Goal: Information Seeking & Learning: Learn about a topic

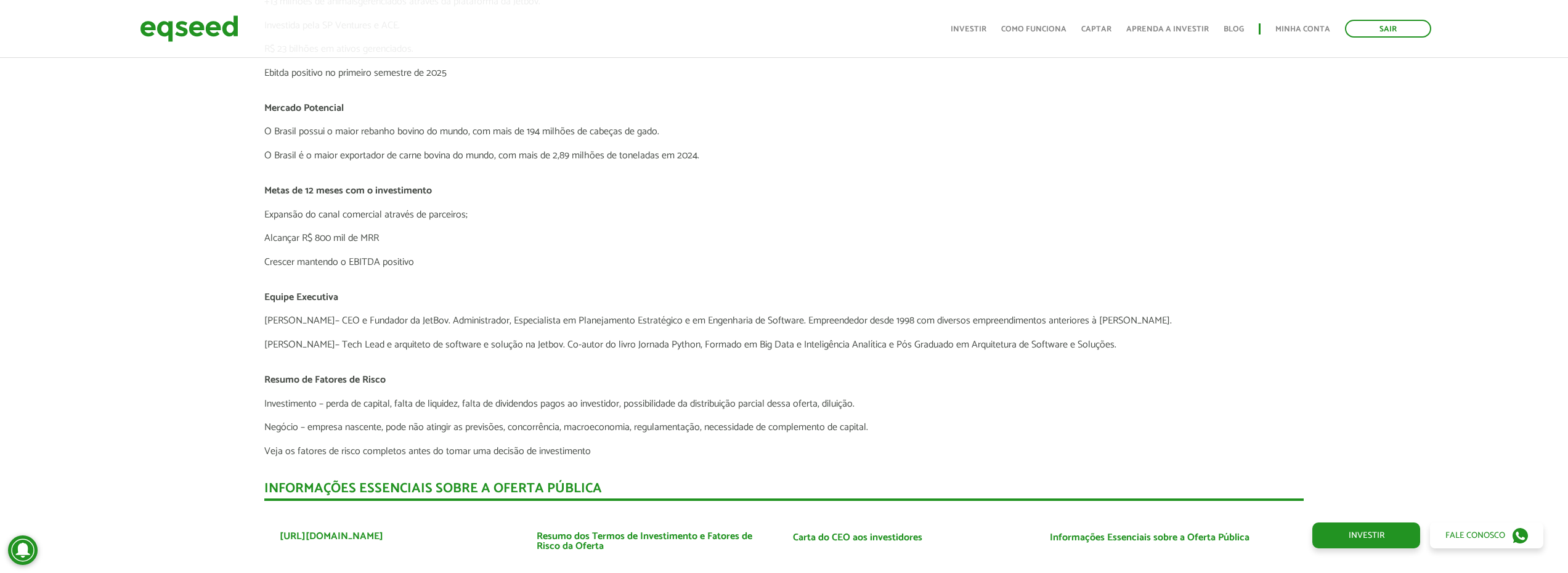
scroll to position [3080, 0]
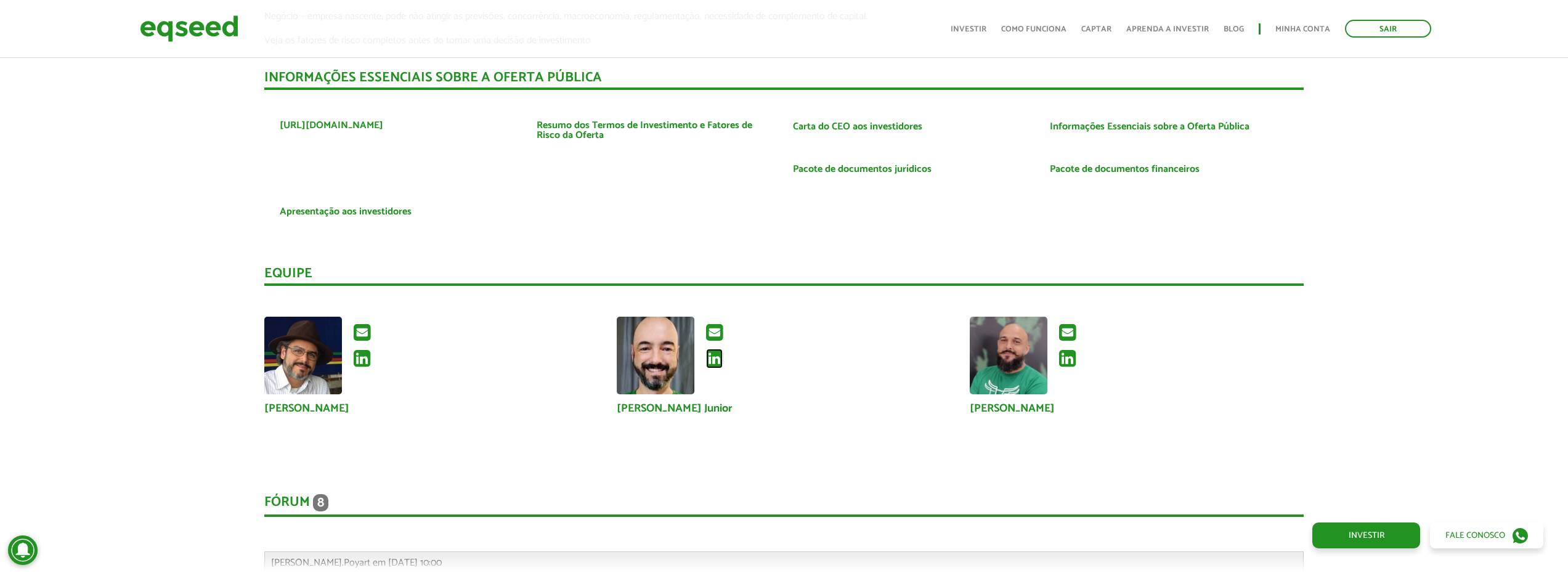
click at [717, 362] on icon at bounding box center [715, 359] width 16 height 20
click at [1065, 361] on icon at bounding box center [1067, 359] width 16 height 20
click at [368, 360] on icon at bounding box center [362, 359] width 16 height 20
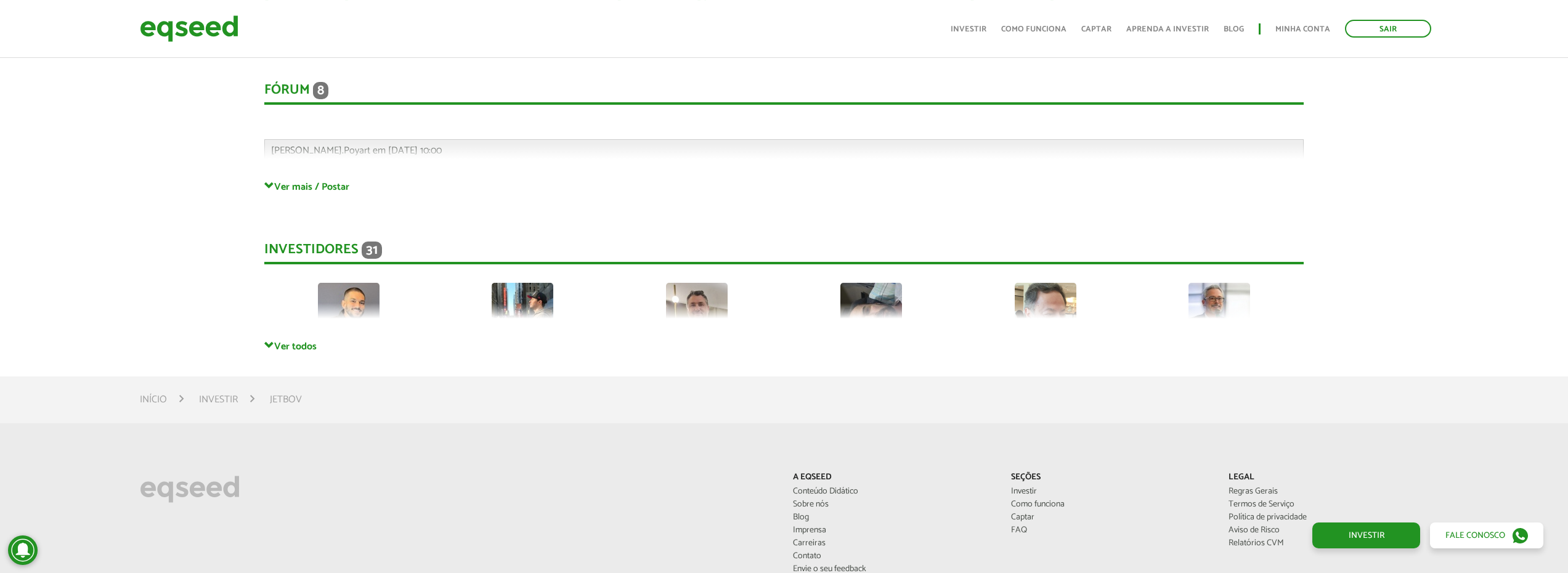
scroll to position [3491, 0]
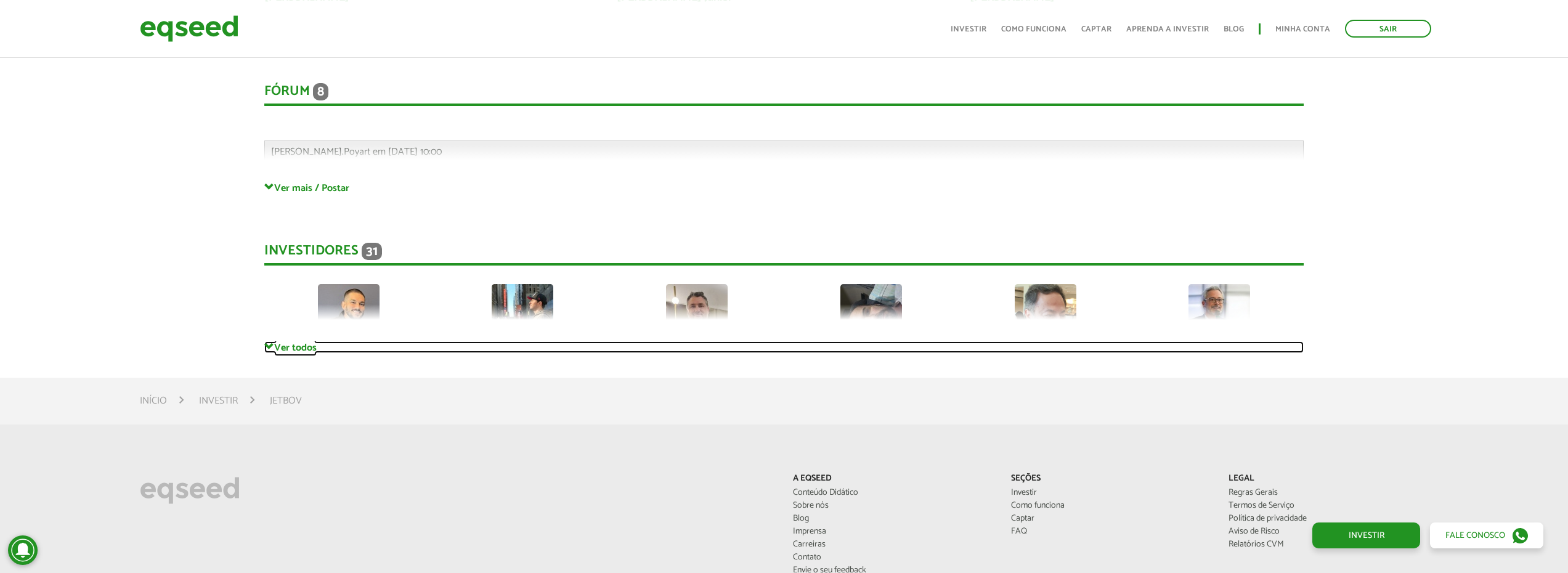
click at [297, 345] on link "Ver todos" at bounding box center [784, 346] width 1039 height 12
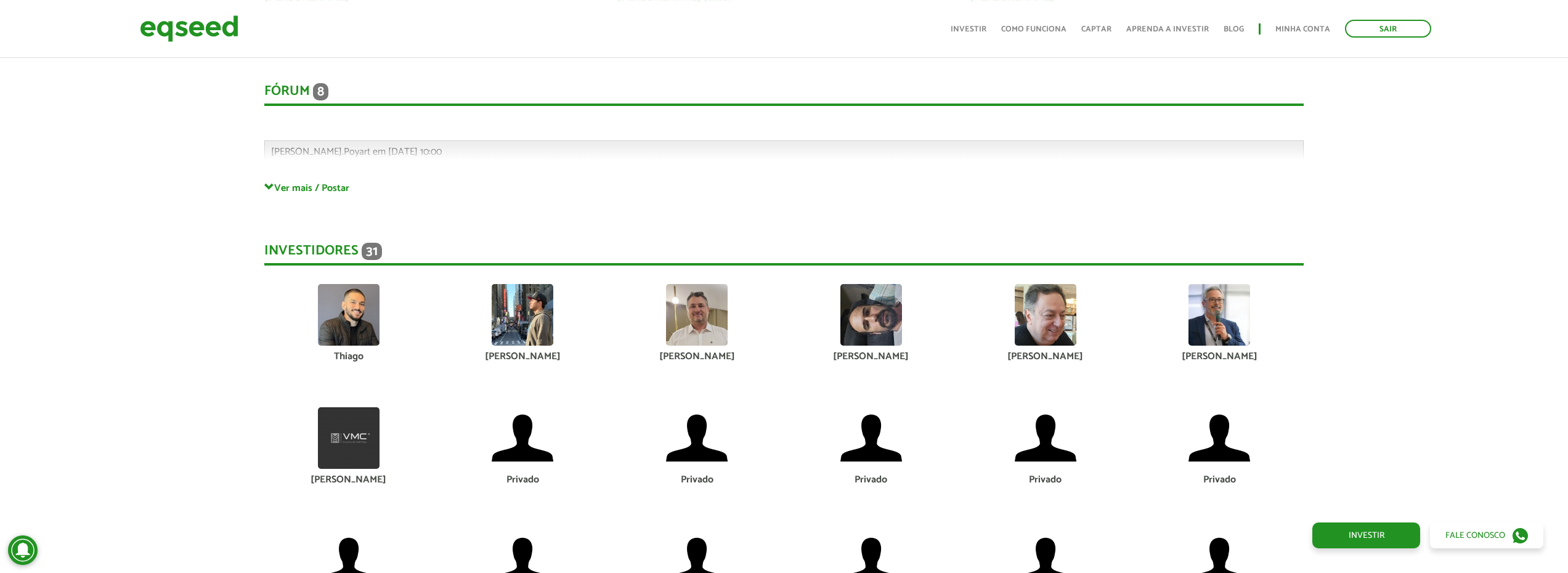
drag, startPoint x: 1214, startPoint y: 329, endPoint x: 1204, endPoint y: 329, distance: 10.0
click at [1213, 329] on img at bounding box center [1220, 315] width 62 height 62
click at [1040, 321] on img at bounding box center [1046, 315] width 62 height 62
click at [912, 320] on div at bounding box center [871, 315] width 156 height 62
click at [892, 320] on img at bounding box center [872, 315] width 62 height 62
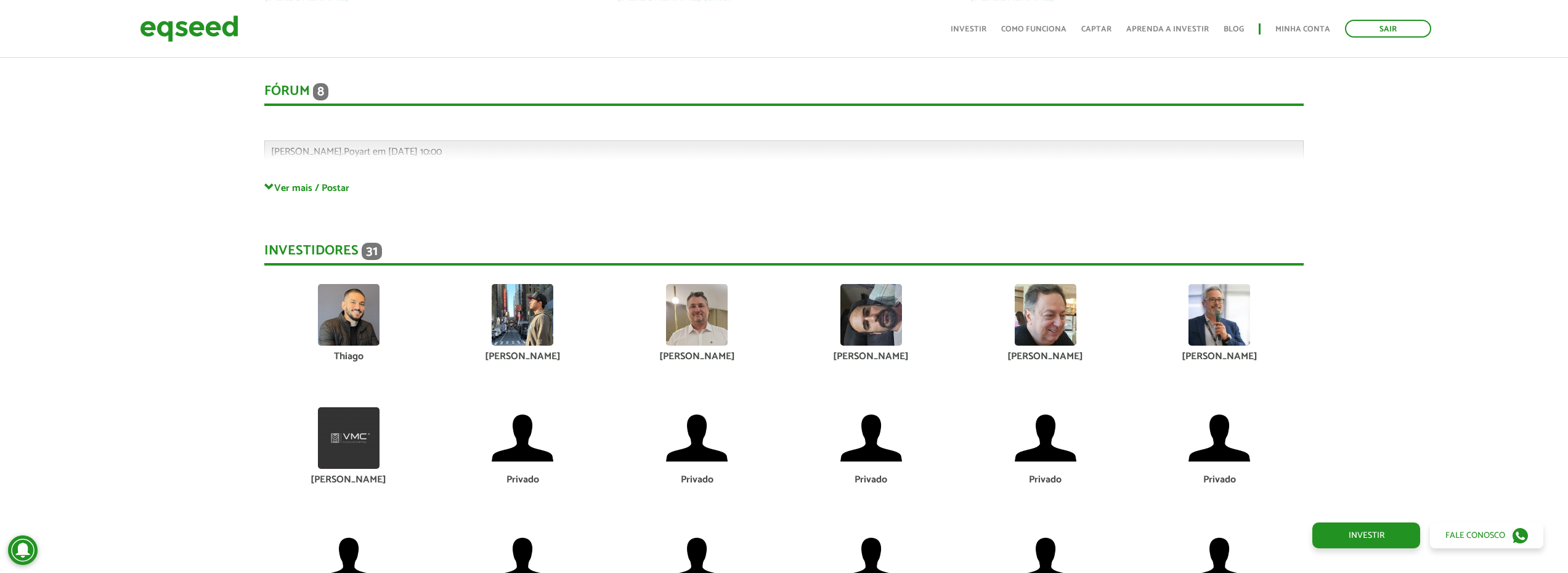
click at [745, 313] on div at bounding box center [697, 315] width 156 height 62
click at [688, 312] on img at bounding box center [696, 315] width 62 height 62
drag, startPoint x: 546, startPoint y: 318, endPoint x: 437, endPoint y: 317, distance: 109.0
click at [545, 318] on img at bounding box center [522, 315] width 62 height 62
click at [436, 317] on li "[PERSON_NAME]" at bounding box center [522, 333] width 174 height 99
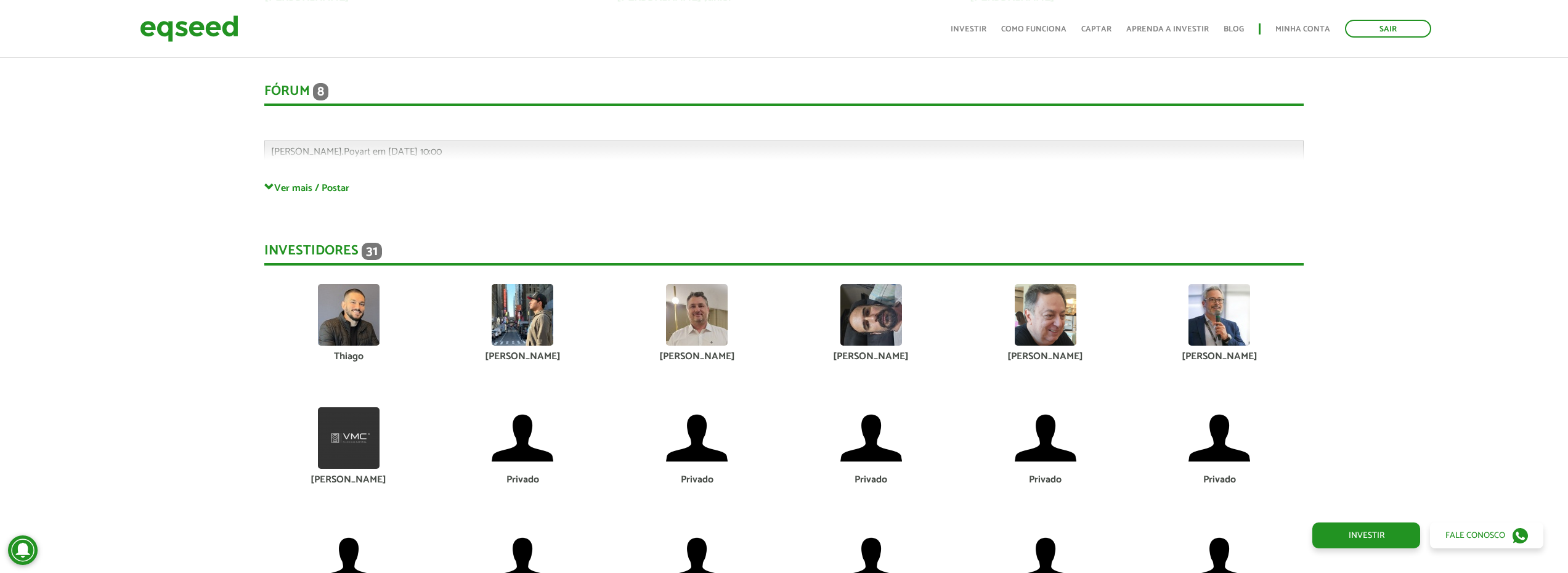
click at [370, 316] on img at bounding box center [349, 315] width 62 height 62
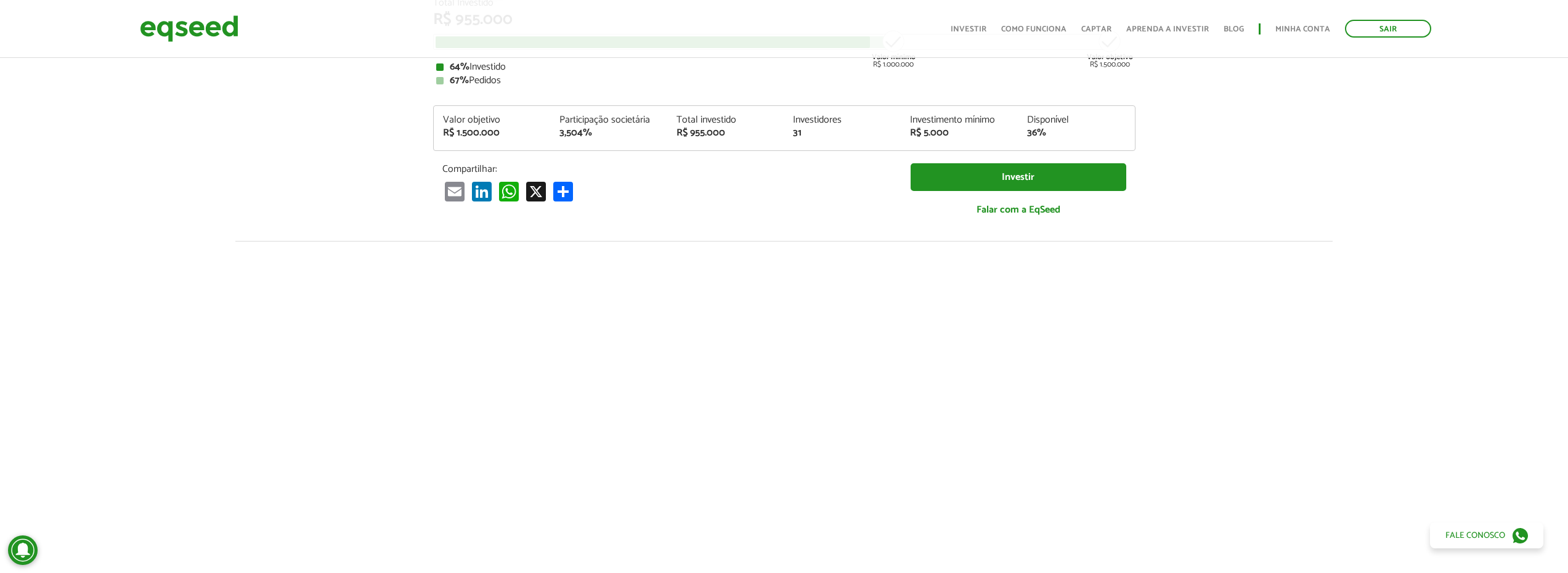
scroll to position [0, 0]
